Goal: Task Accomplishment & Management: Manage account settings

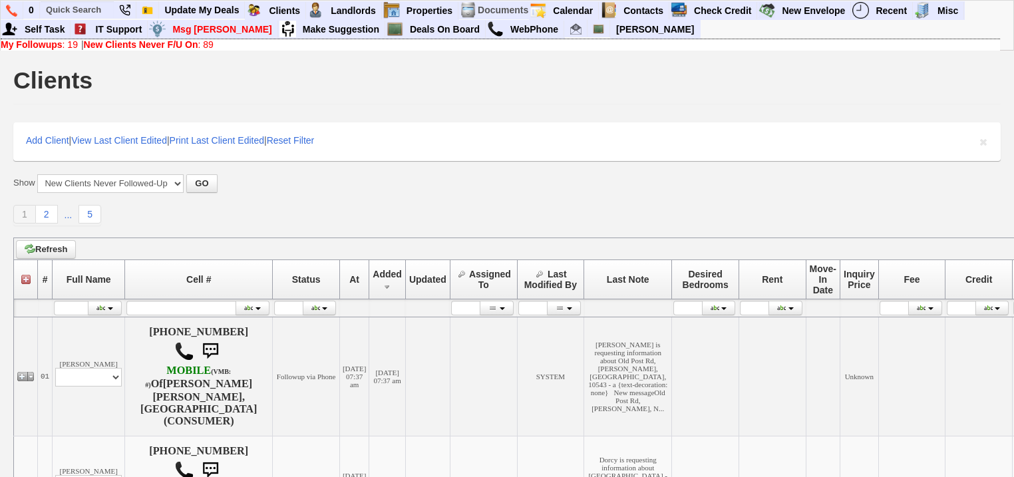
click at [100, 47] on b "New Clients Never F/U On" at bounding box center [141, 44] width 114 height 11
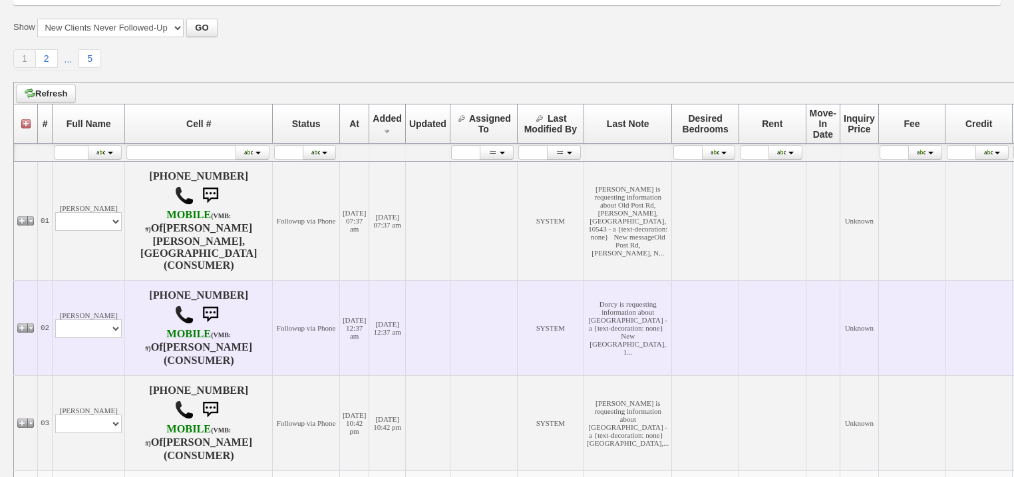
scroll to position [160, 0]
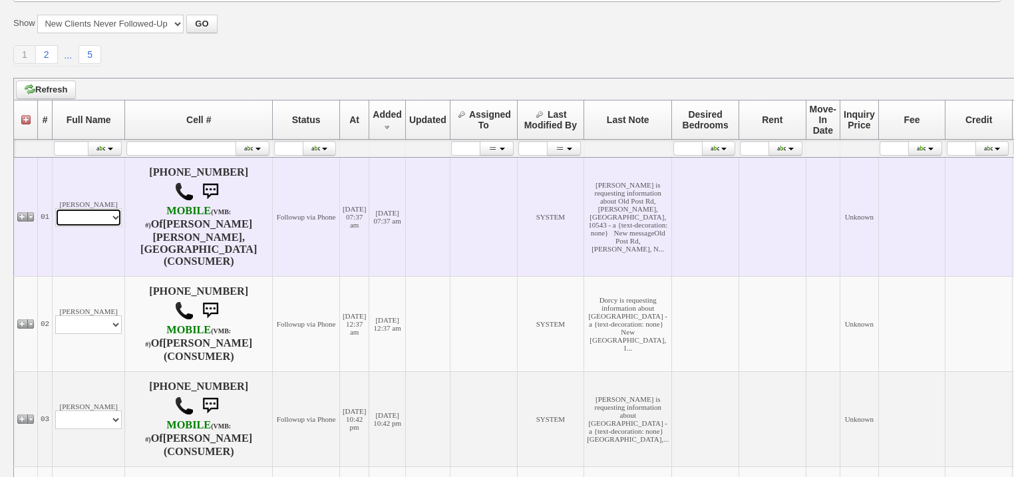
drag, startPoint x: 88, startPoint y: 208, endPoint x: 90, endPoint y: 215, distance: 8.2
click at [88, 209] on select "Profile Edit Print Email Externally (Will Not Be Tracked In CRM) Closed Deals" at bounding box center [88, 217] width 67 height 19
select select "ChangeURL,/crm/custom/edit_client_form.php?redirect=%2Fcrm%2Fclients.php&id=168…"
click at [55, 208] on select "Profile Edit Print Email Externally (Will Not Be Tracked In CRM) Closed Deals" at bounding box center [88, 217] width 67 height 19
select select
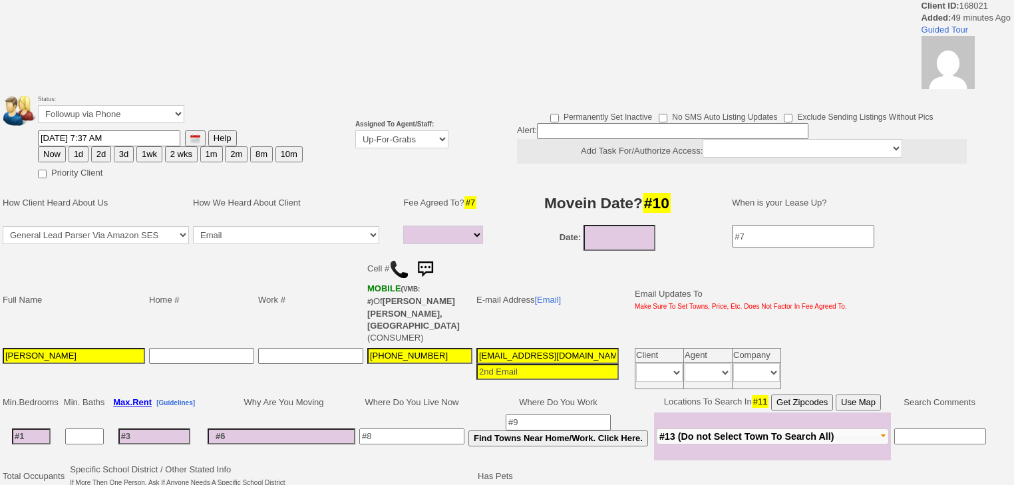
select select
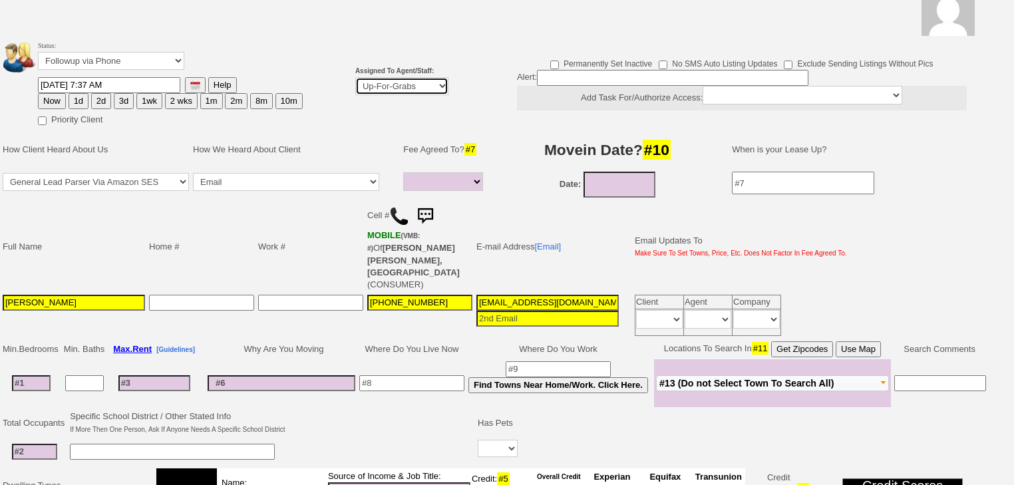
click at [396, 88] on select "Up-For-Grabs ***** STAFF ***** Bob Bruno 914-419-3579 Cristy Liberto 914-486-10…" at bounding box center [401, 86] width 93 height 18
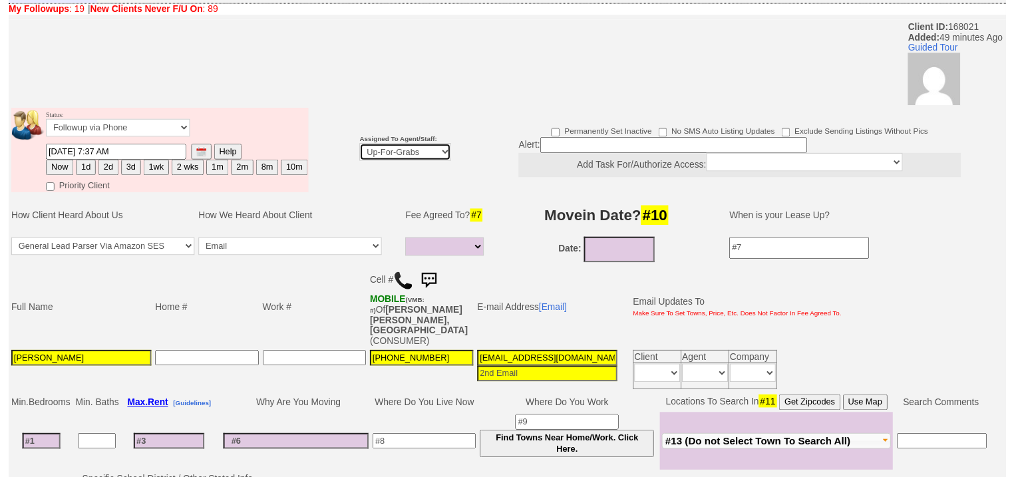
scroll to position [106, 0]
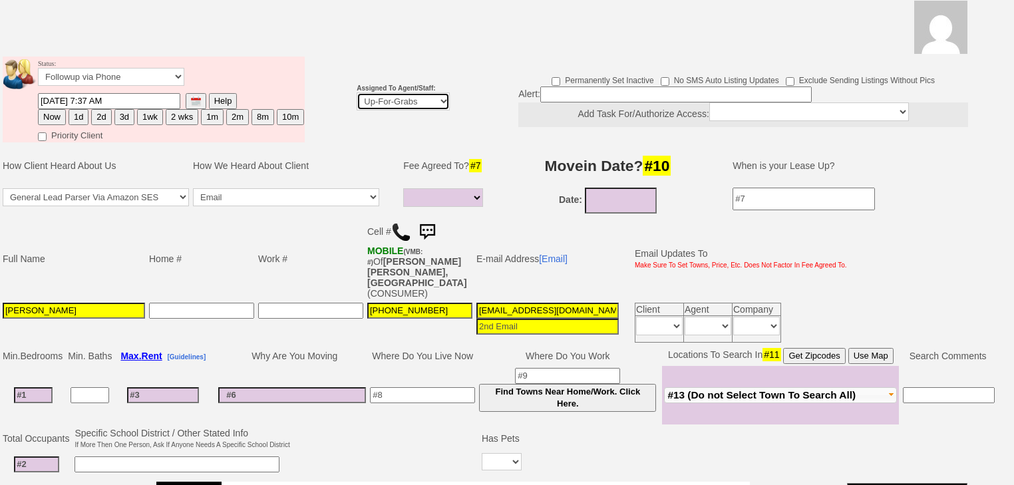
select select "227"
click at [356, 92] on select "Up-For-Grabs ***** STAFF ***** Bob Bruno 914-419-3579 Cristy Liberto 914-486-10…" at bounding box center [402, 101] width 93 height 18
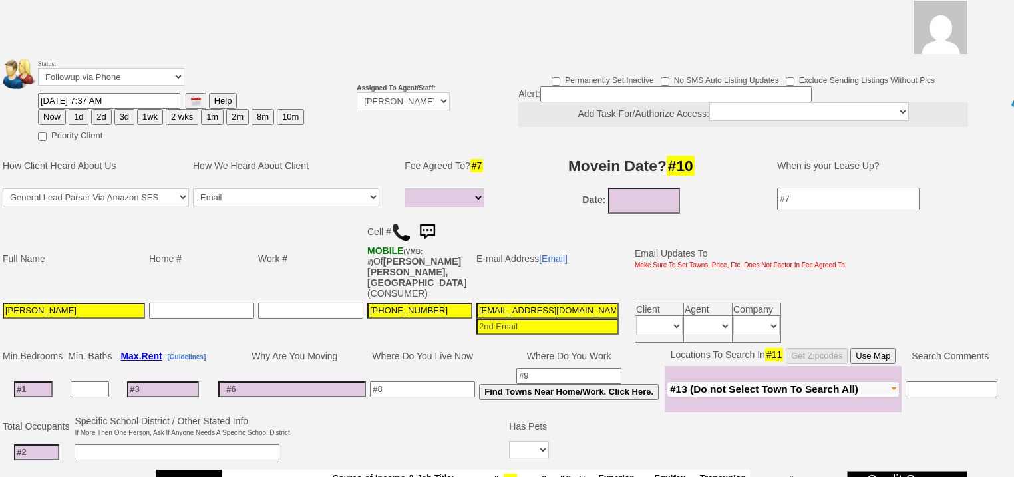
click at [77, 109] on button "1d" at bounding box center [79, 117] width 20 height 16
type input "09/22/2025 08:27 AM"
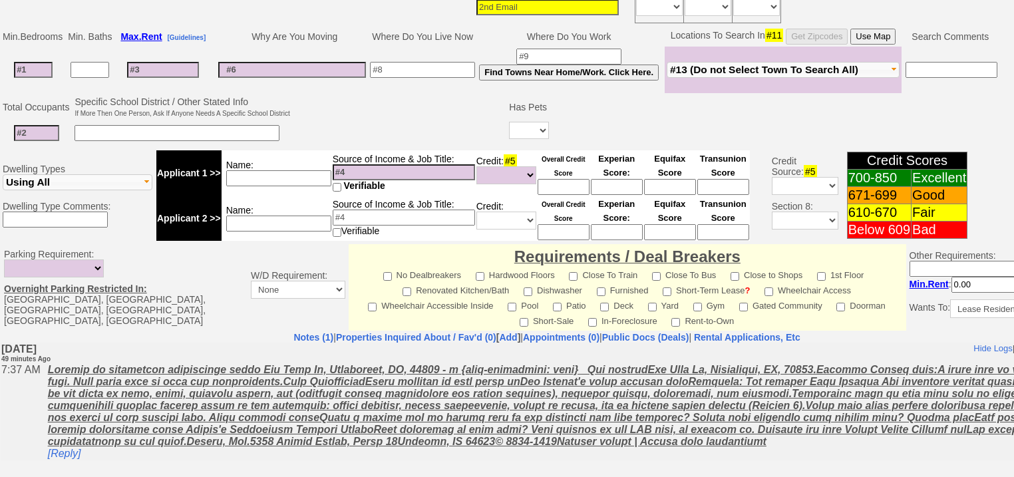
scroll to position [567, 0]
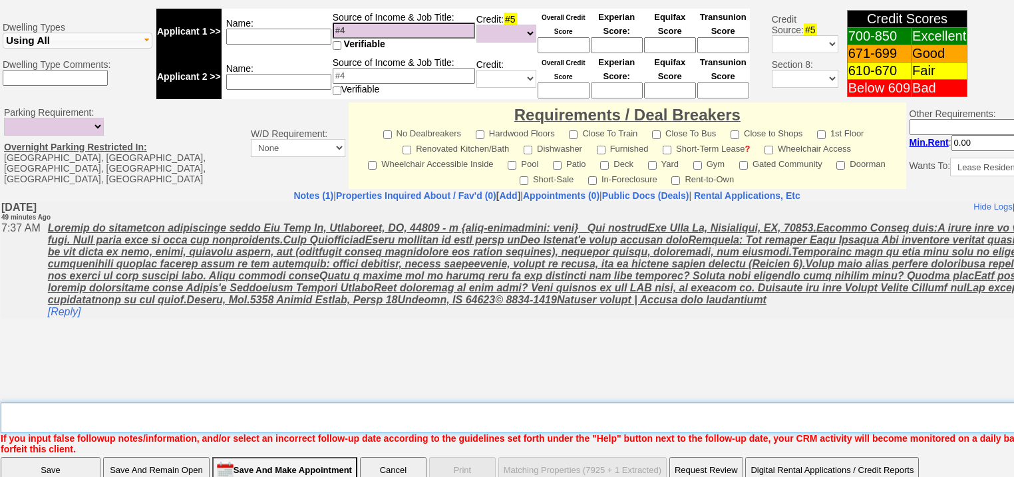
click at [124, 402] on textarea "Insert New Note Here" at bounding box center [551, 417] width 1101 height 31
type textarea "f"
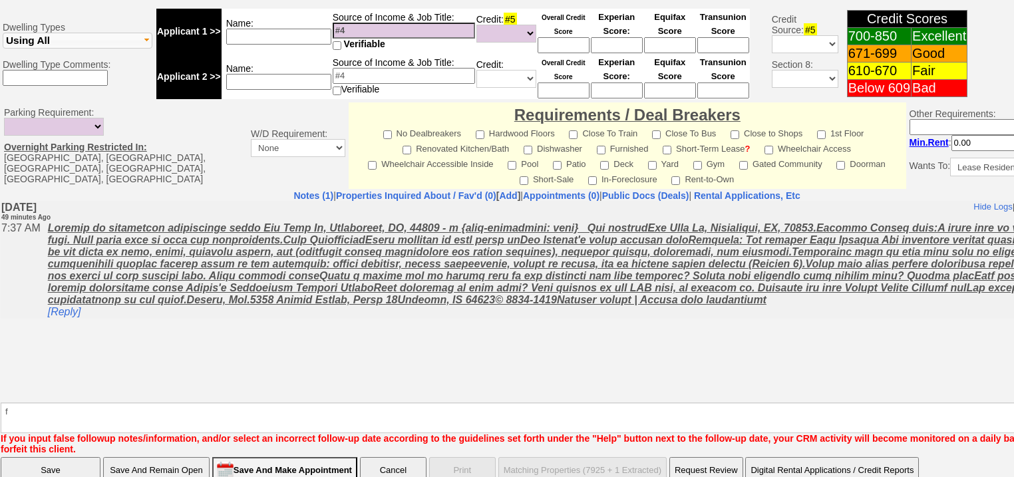
click at [60, 457] on input "Save" at bounding box center [51, 470] width 100 height 27
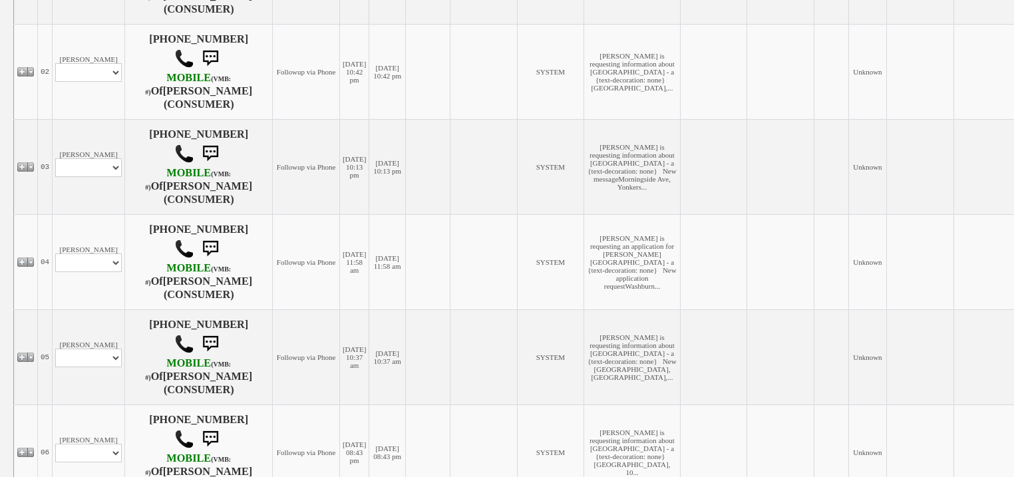
scroll to position [160, 0]
